Goal: Task Accomplishment & Management: Use online tool/utility

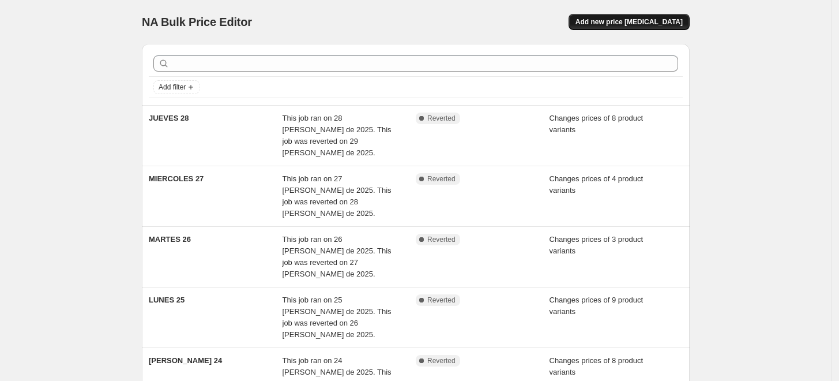
click at [622, 18] on span "Add new price [MEDICAL_DATA]" at bounding box center [629, 21] width 107 height 9
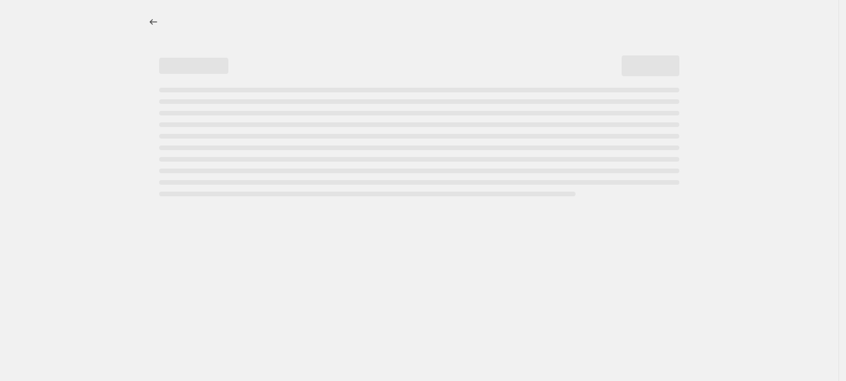
select select "percentage"
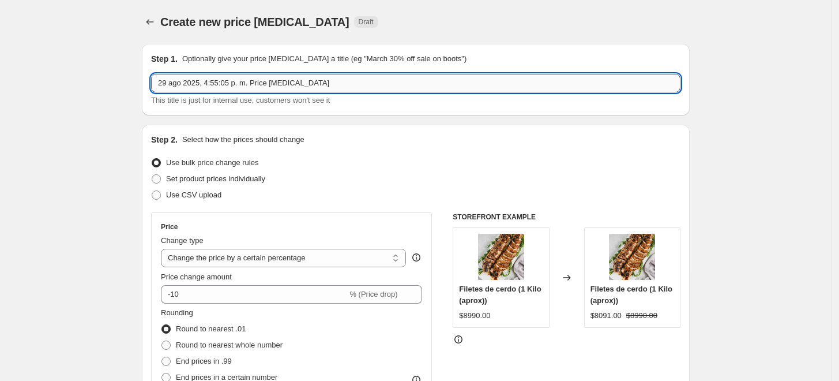
click at [260, 79] on input "29 ago 2025, 4:55:05 p. m. Price [MEDICAL_DATA]" at bounding box center [416, 83] width 530 height 18
type input "SABADO 30"
click at [181, 181] on span "Set product prices individually" at bounding box center [215, 178] width 99 height 9
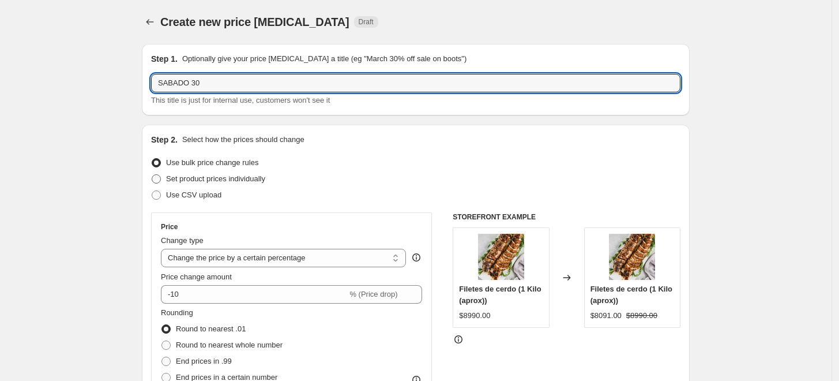
click at [152, 175] on input "Set product prices individually" at bounding box center [152, 174] width 1 height 1
radio input "true"
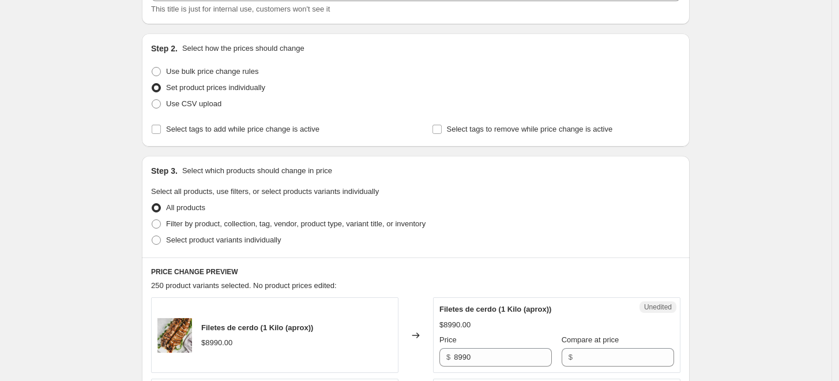
scroll to position [129, 0]
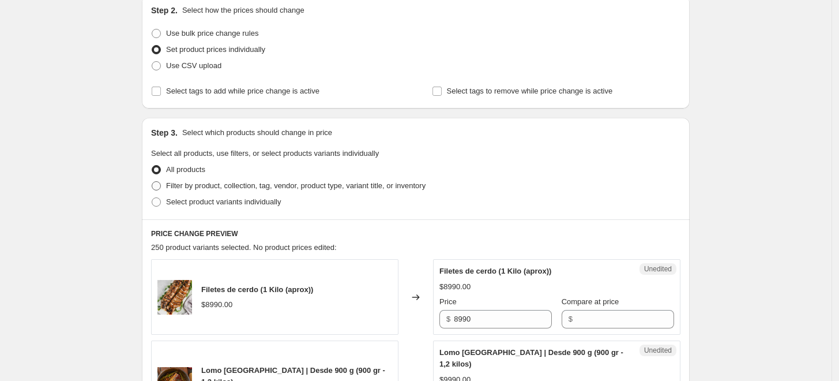
click at [201, 189] on span "Filter by product, collection, tag, vendor, product type, variant title, or inv…" at bounding box center [296, 185] width 260 height 9
click at [152, 182] on input "Filter by product, collection, tag, vendor, product type, variant title, or inv…" at bounding box center [152, 181] width 1 height 1
radio input "true"
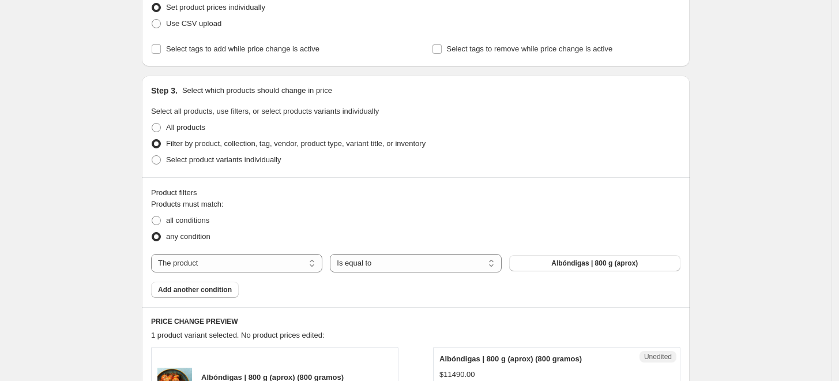
scroll to position [172, 0]
click at [196, 155] on span "Select product variants individually" at bounding box center [223, 159] width 115 height 9
click at [152, 155] on input "Select product variants individually" at bounding box center [152, 155] width 1 height 1
radio input "true"
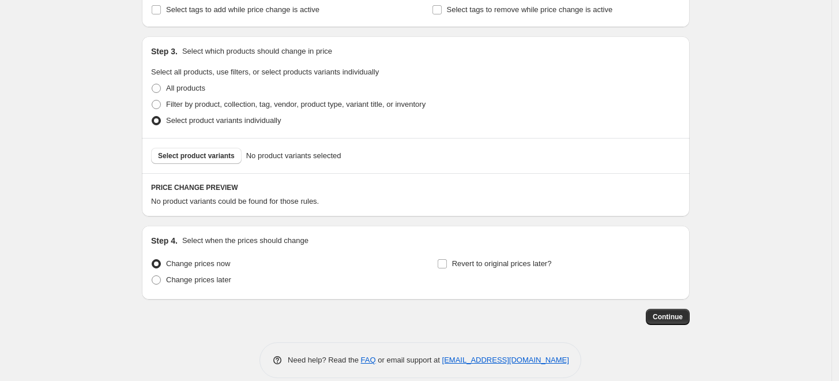
scroll to position [212, 0]
click at [215, 148] on button "Select product variants" at bounding box center [196, 154] width 91 height 16
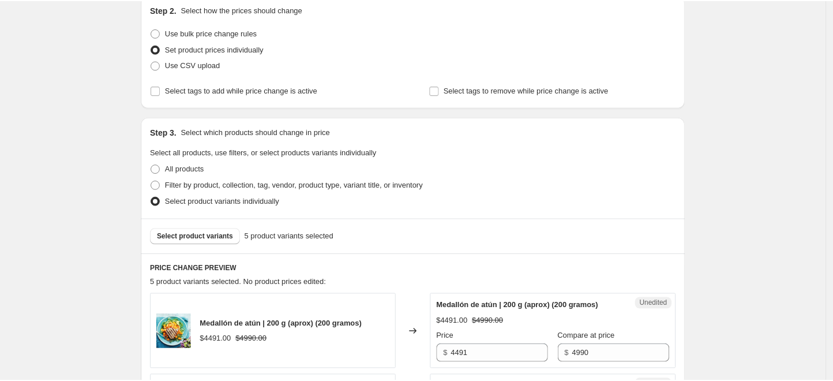
scroll to position [0, 0]
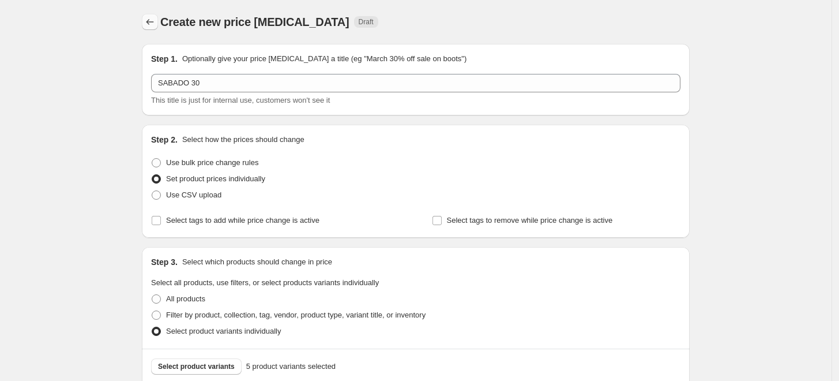
click at [152, 27] on icon "Price change jobs" at bounding box center [150, 22] width 12 height 12
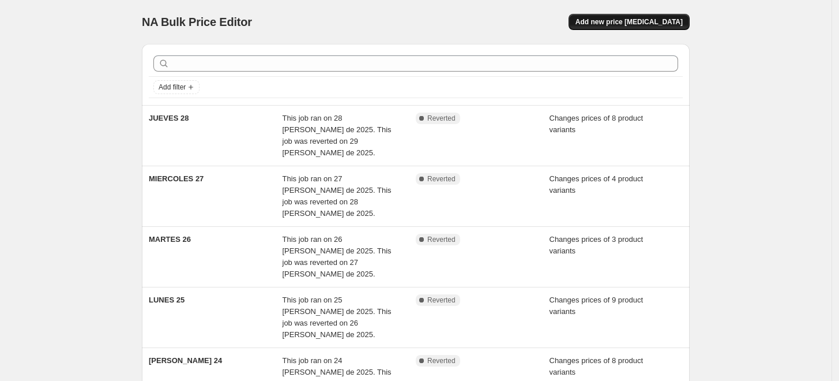
click at [639, 21] on span "Add new price [MEDICAL_DATA]" at bounding box center [629, 21] width 107 height 9
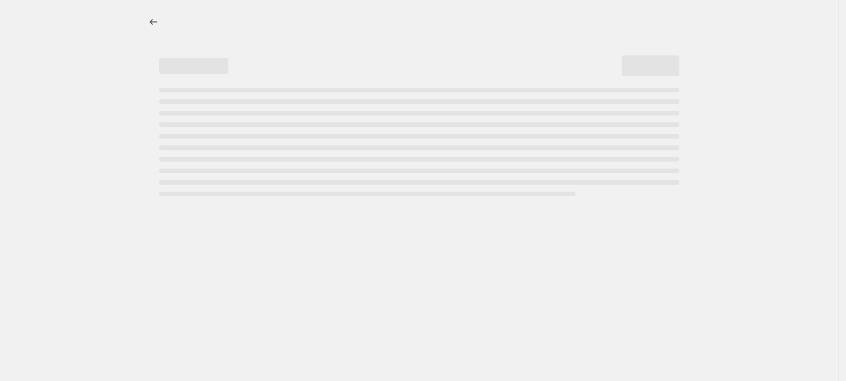
select select "percentage"
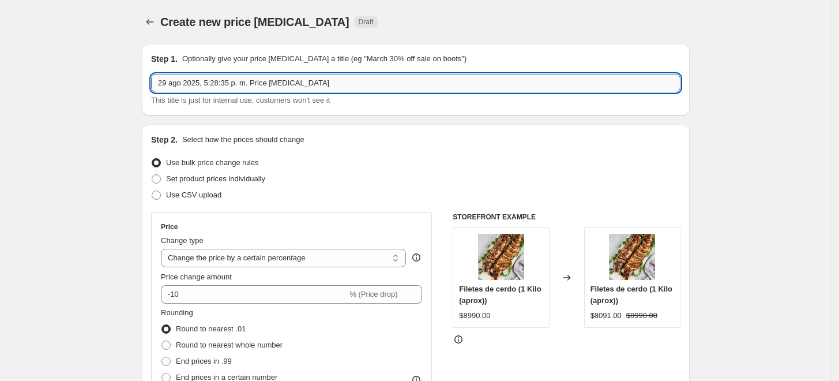
click at [283, 80] on input "29 ago 2025, 5:28:35 p. m. Price change job" at bounding box center [416, 83] width 530 height 18
type input "FIESTAS PATRIAS"
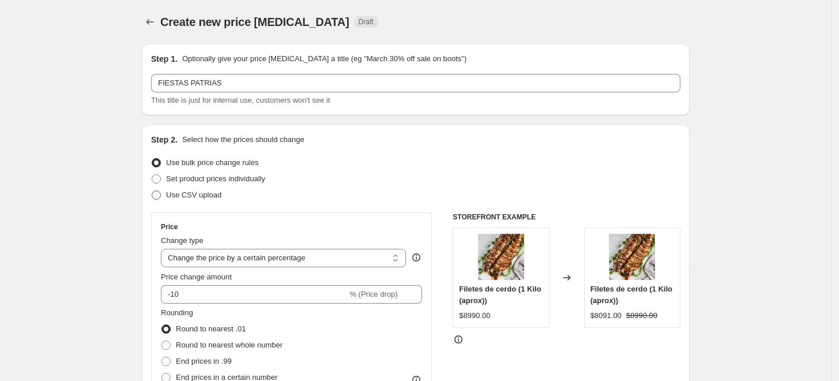
click at [191, 196] on span "Use CSV upload" at bounding box center [193, 194] width 55 height 9
click at [152, 191] on input "Use CSV upload" at bounding box center [152, 190] width 1 height 1
radio input "true"
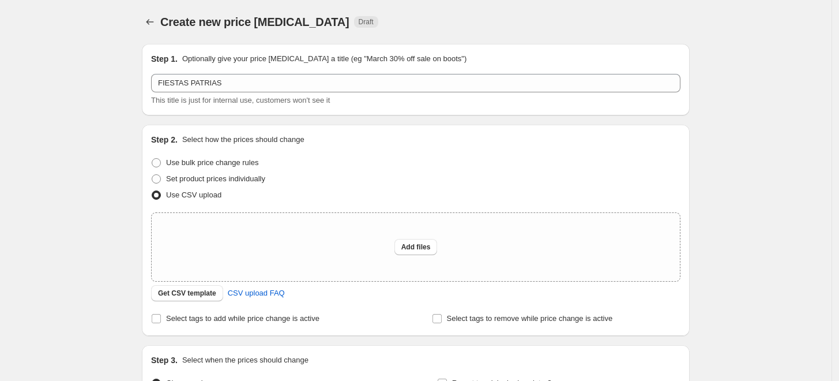
click at [125, 202] on div "Create new price change job. This page is ready Create new price change job Dra…" at bounding box center [416, 257] width 832 height 515
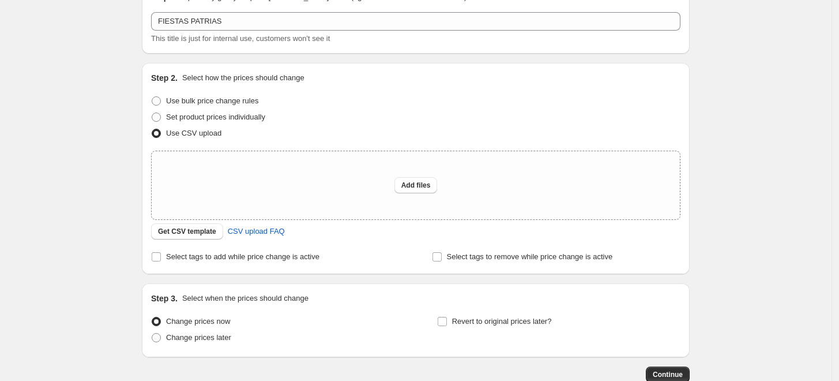
scroll to position [65, 0]
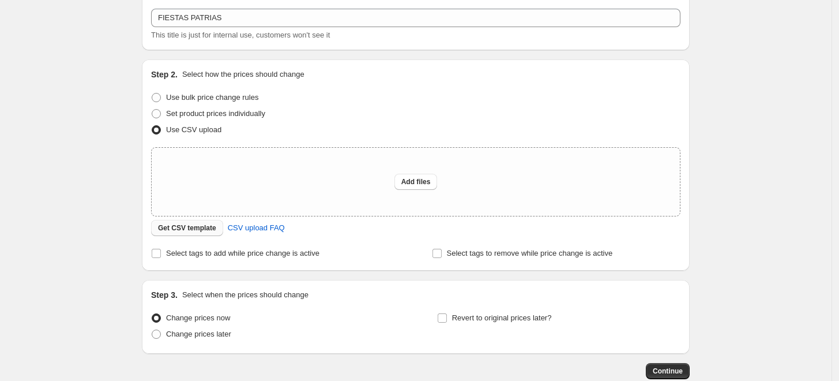
click at [203, 225] on span "Get CSV template" at bounding box center [187, 227] width 58 height 9
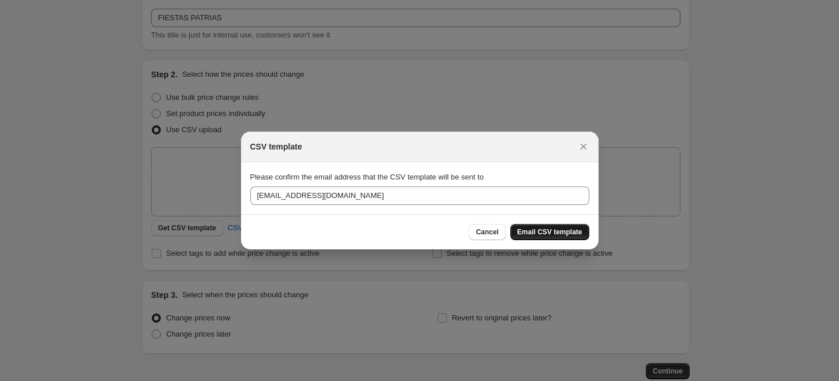
click at [545, 237] on button "Email CSV template" at bounding box center [550, 232] width 79 height 16
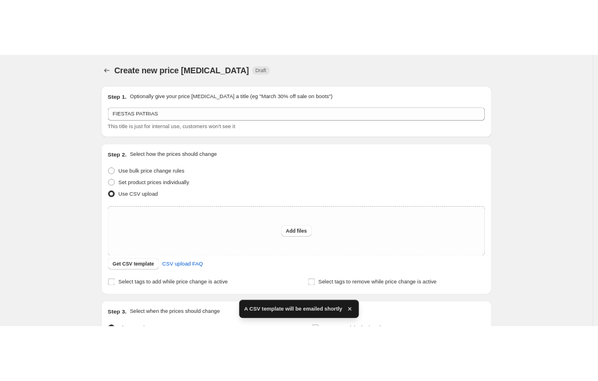
scroll to position [65, 0]
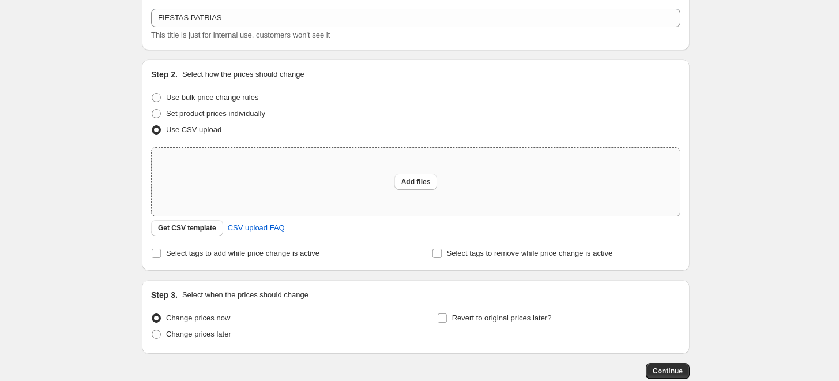
click at [423, 189] on div "Add files" at bounding box center [416, 182] width 528 height 68
type input "C:\fakepath\csv_template_ESTE SI.csv"
click at [423, 187] on div "Add files" at bounding box center [416, 182] width 528 height 68
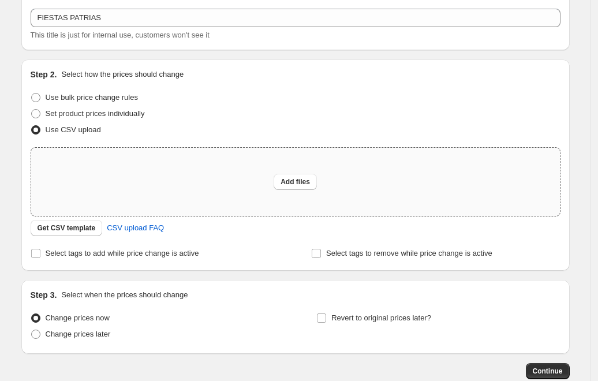
type input "C:\fakepath\Hoja de cálculo sin título - Hoja 1.csv"
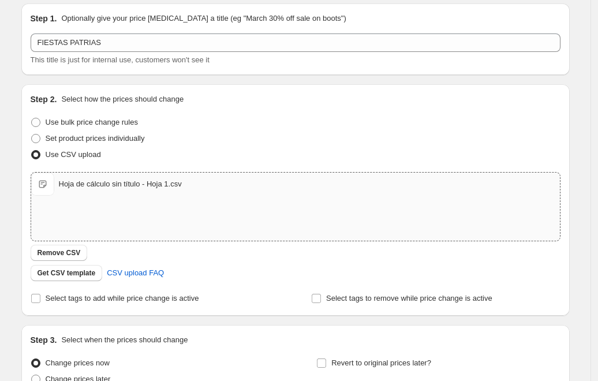
scroll to position [41, 0]
click at [44, 294] on label "Select tags to add while price change is active" at bounding box center [115, 298] width 168 height 16
click at [40, 294] on input "Select tags to add while price change is active" at bounding box center [35, 297] width 9 height 9
checkbox input "true"
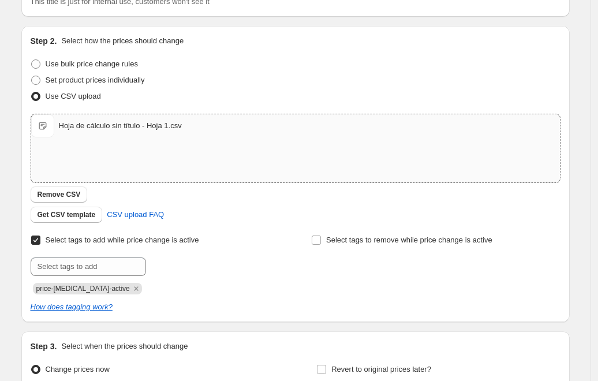
scroll to position [100, 0]
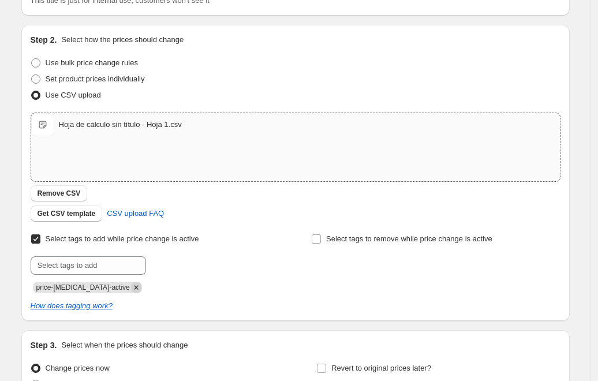
click at [131, 290] on icon "Remove price-change-job-active" at bounding box center [136, 287] width 10 height 10
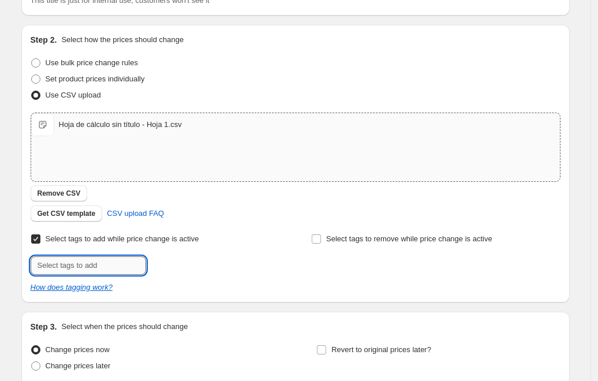
click at [111, 269] on input "text" at bounding box center [88, 265] width 115 height 18
type input "18 de septiembre"
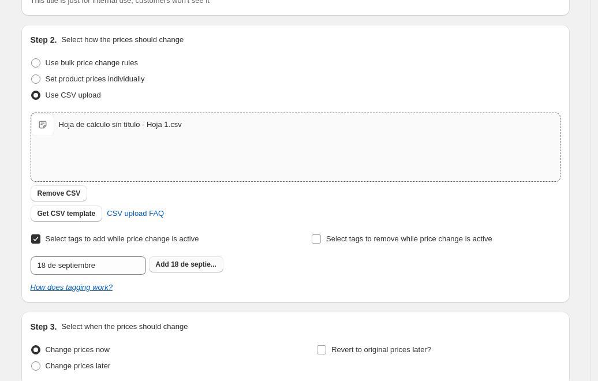
click at [175, 263] on span "18 de septie..." at bounding box center [194, 264] width 46 height 8
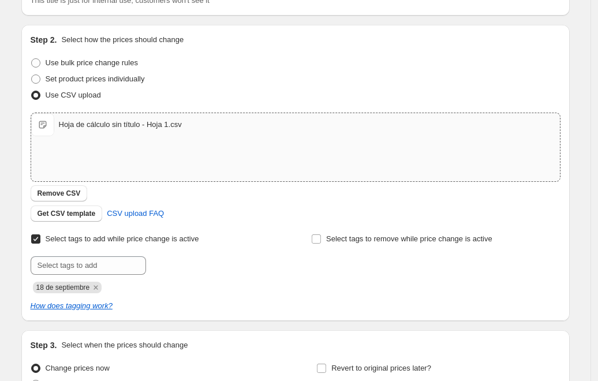
scroll to position [217, 0]
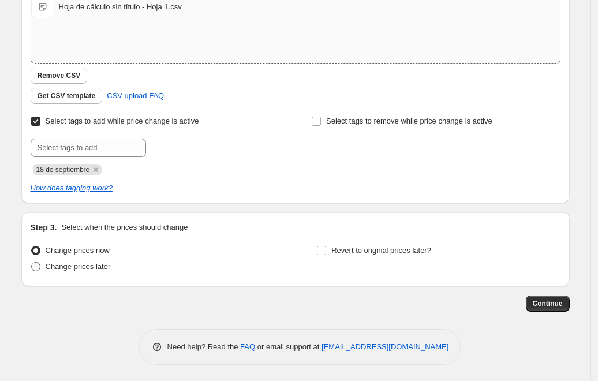
click at [85, 262] on span "Change prices later" at bounding box center [78, 266] width 65 height 9
click at [32, 262] on input "Change prices later" at bounding box center [31, 262] width 1 height 1
radio input "true"
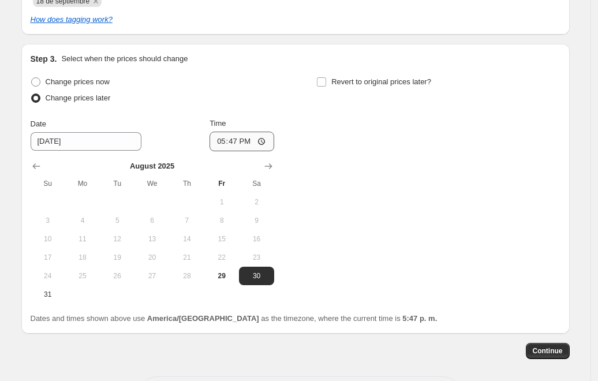
scroll to position [391, 0]
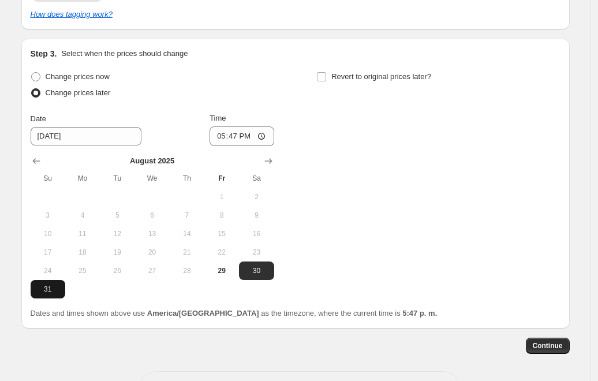
click at [53, 287] on span "31" at bounding box center [47, 288] width 25 height 9
type input "8/31/2025"
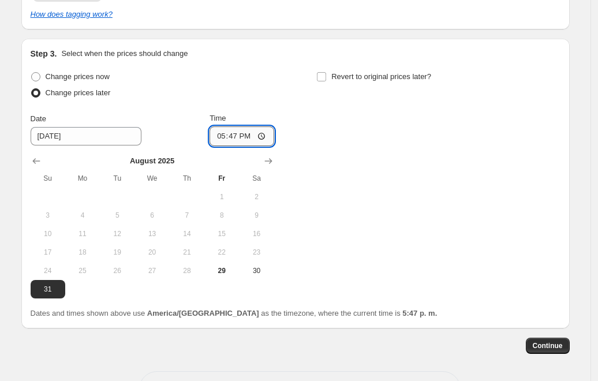
click at [248, 136] on input "17:47" at bounding box center [241, 136] width 65 height 20
click at [238, 136] on input "17:47" at bounding box center [241, 136] width 65 height 20
type input "08:00"
click at [326, 80] on input "Revert to original prices later?" at bounding box center [321, 76] width 9 height 9
checkbox input "true"
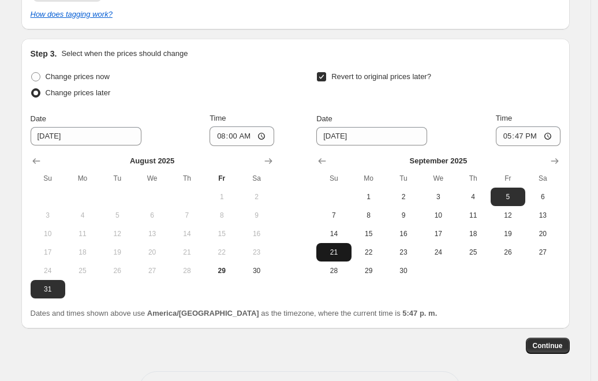
click at [342, 254] on span "21" at bounding box center [333, 251] width 25 height 9
type input "9/21/2025"
click at [536, 138] on input "17:47" at bounding box center [528, 136] width 65 height 20
click at [527, 137] on input "17:47" at bounding box center [528, 136] width 65 height 20
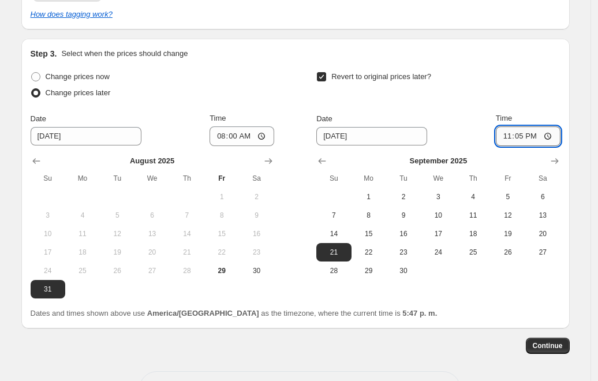
type input "23:59"
click at [576, 158] on div "Create new price change job. This page is ready Create new price change job Dra…" at bounding box center [295, 16] width 576 height 815
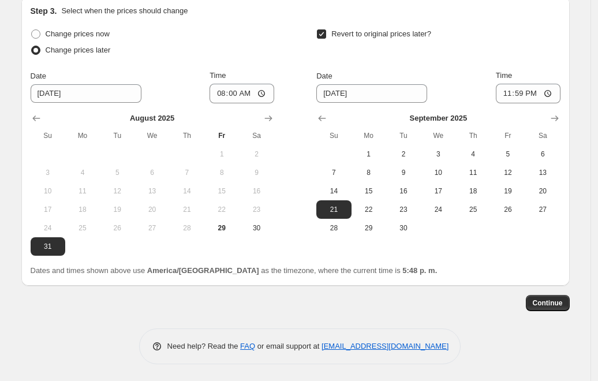
click at [551, 298] on span "Continue" at bounding box center [547, 302] width 30 height 9
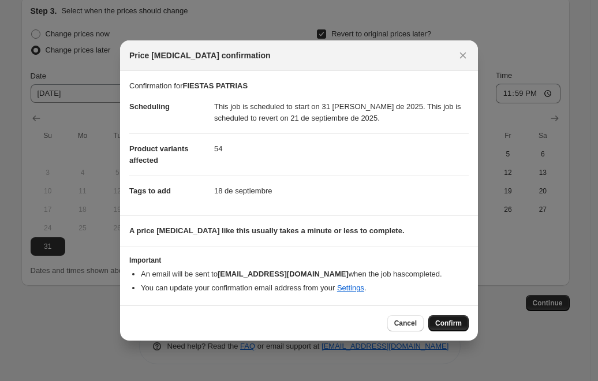
click at [439, 321] on span "Confirm" at bounding box center [448, 322] width 27 height 9
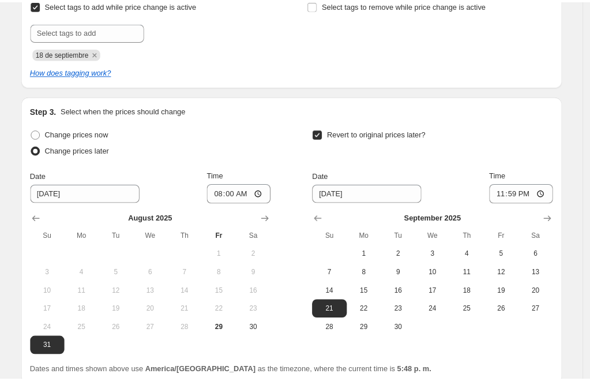
scroll to position [415, 0]
